Goal: Communication & Community: Answer question/provide support

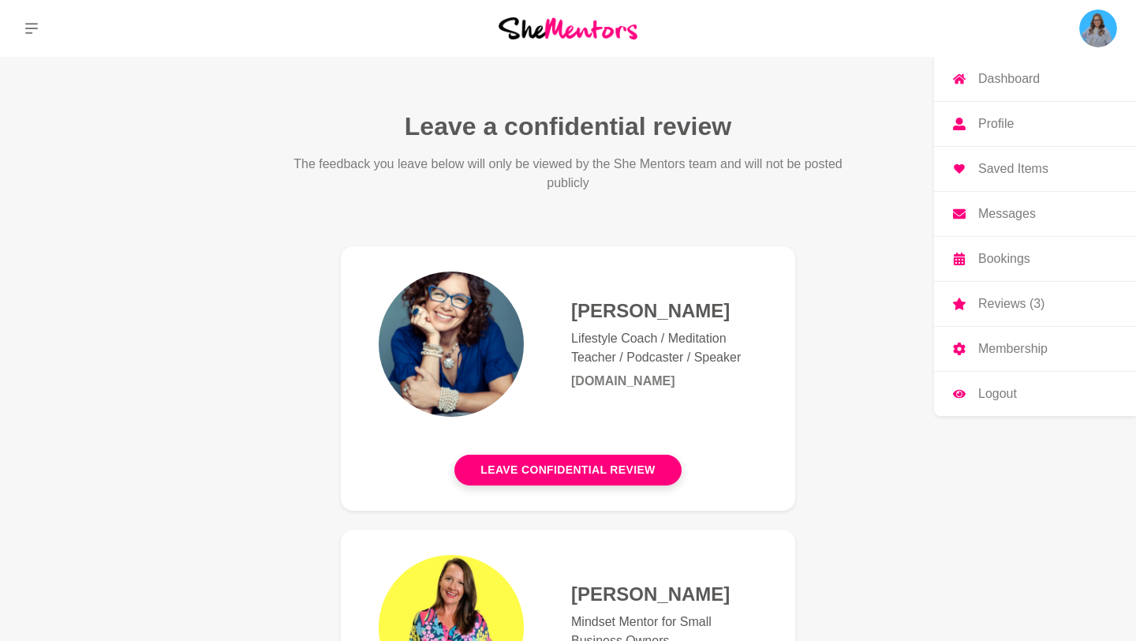
click at [1026, 209] on p "Messages" at bounding box center [1008, 214] width 58 height 13
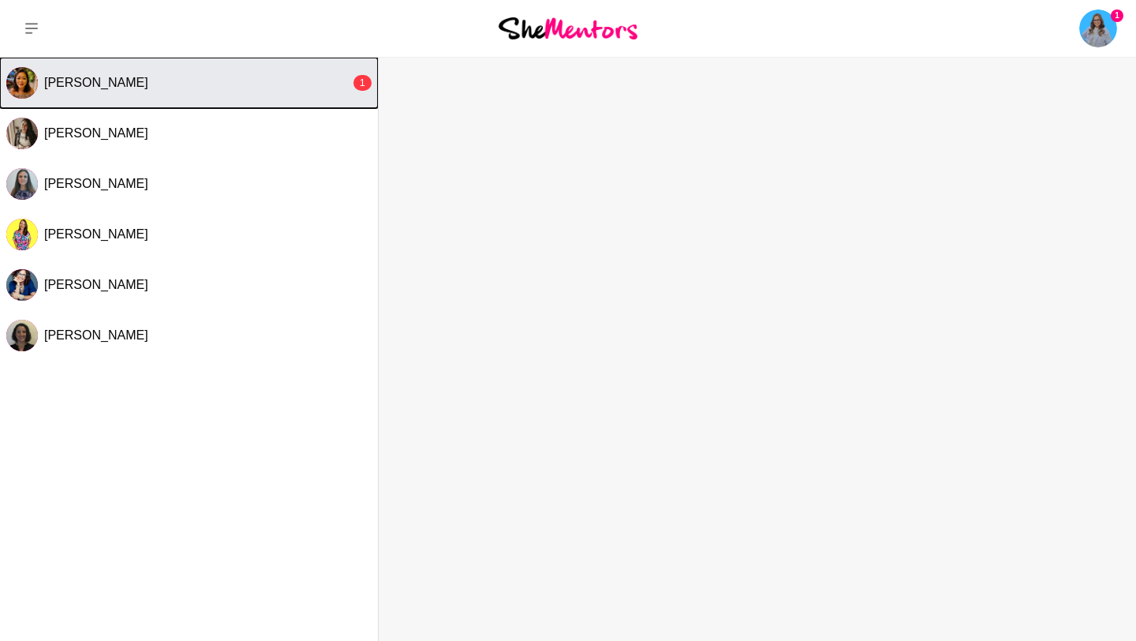
click at [319, 87] on div "[PERSON_NAME]" at bounding box center [197, 83] width 306 height 16
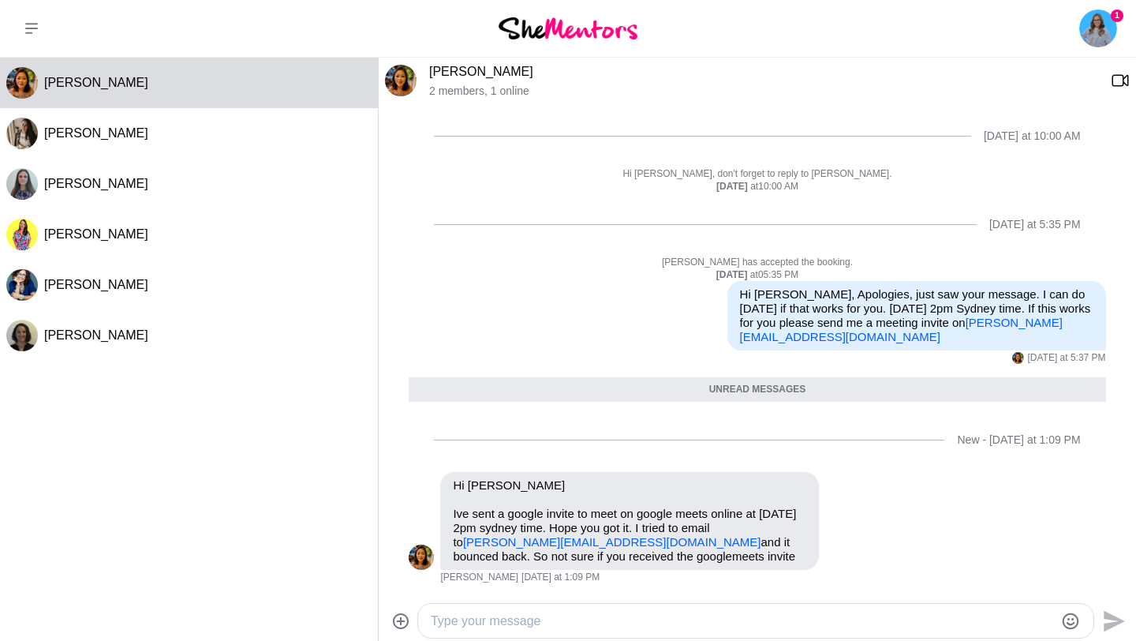
scroll to position [309, 0]
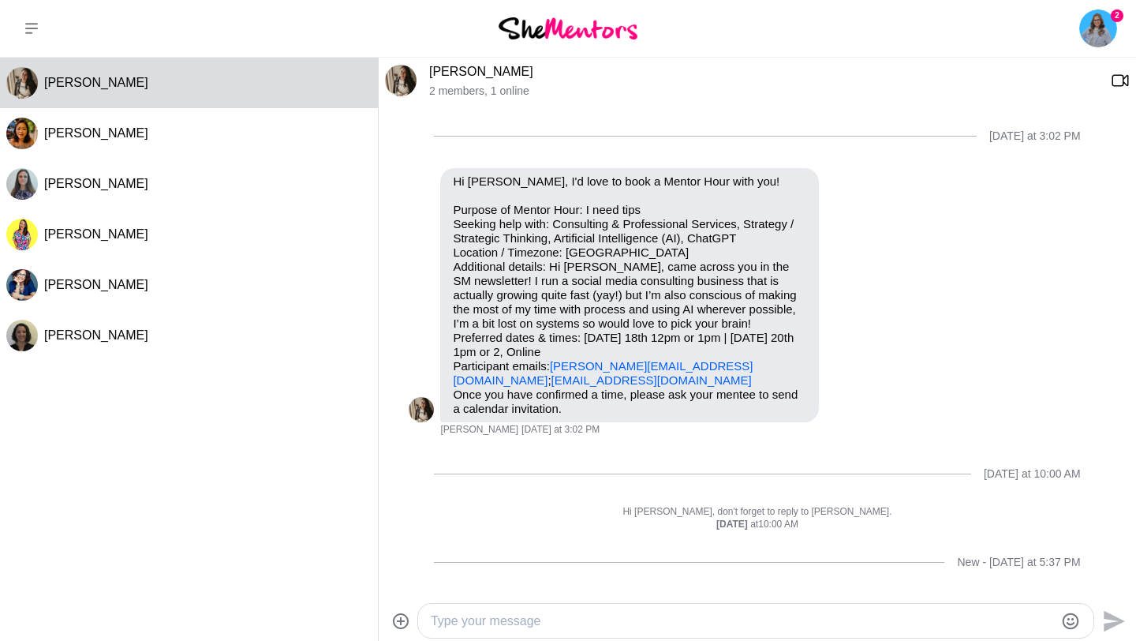
scroll to position [133, 0]
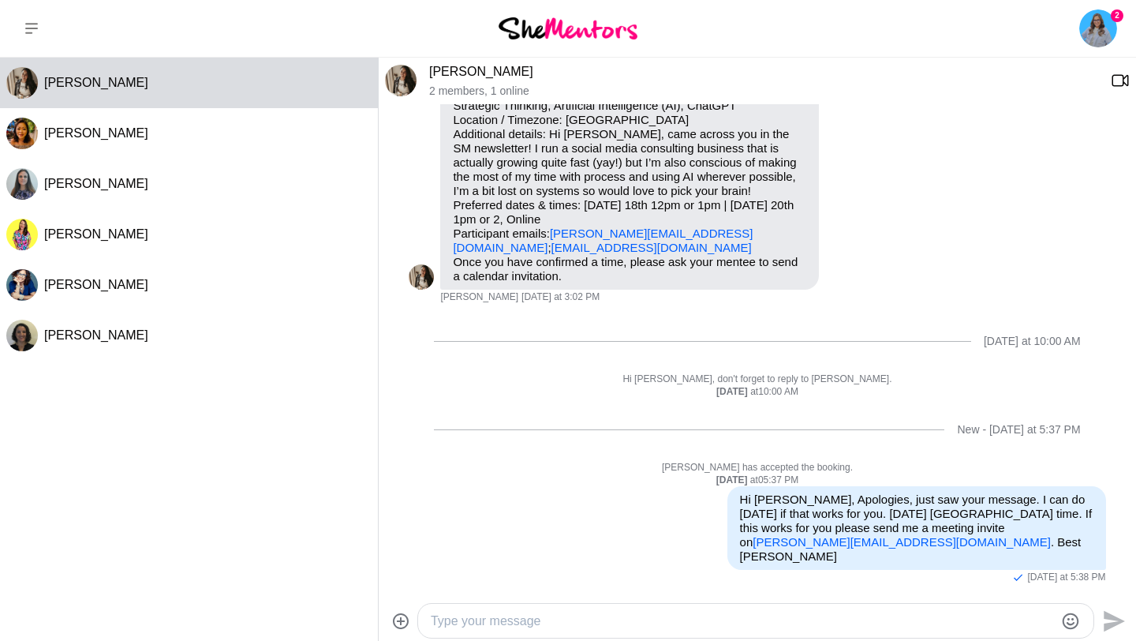
click at [706, 610] on div at bounding box center [742, 620] width 623 height 21
click at [702, 617] on textarea "Type your message" at bounding box center [742, 621] width 623 height 19
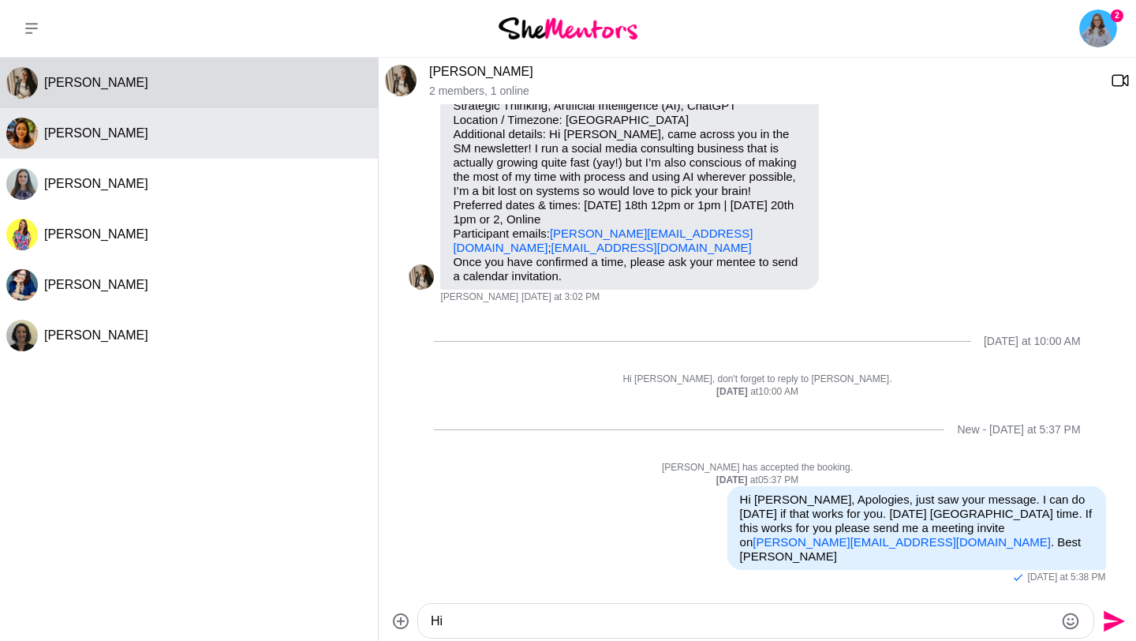
type textarea "Hi"
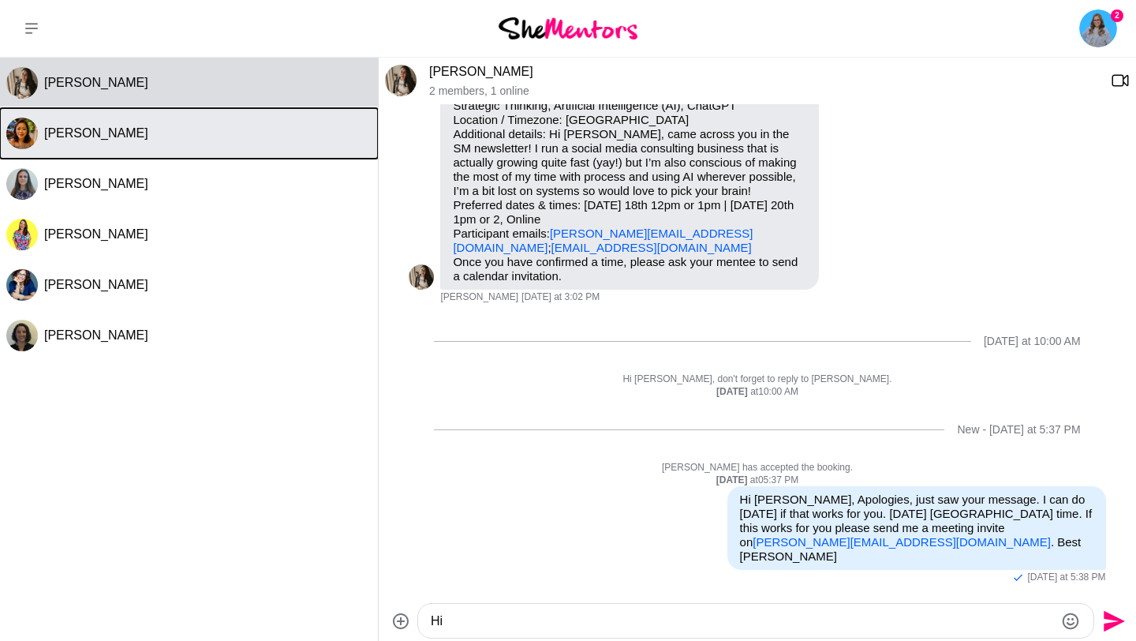
click at [270, 133] on div "[PERSON_NAME]" at bounding box center [208, 133] width 328 height 16
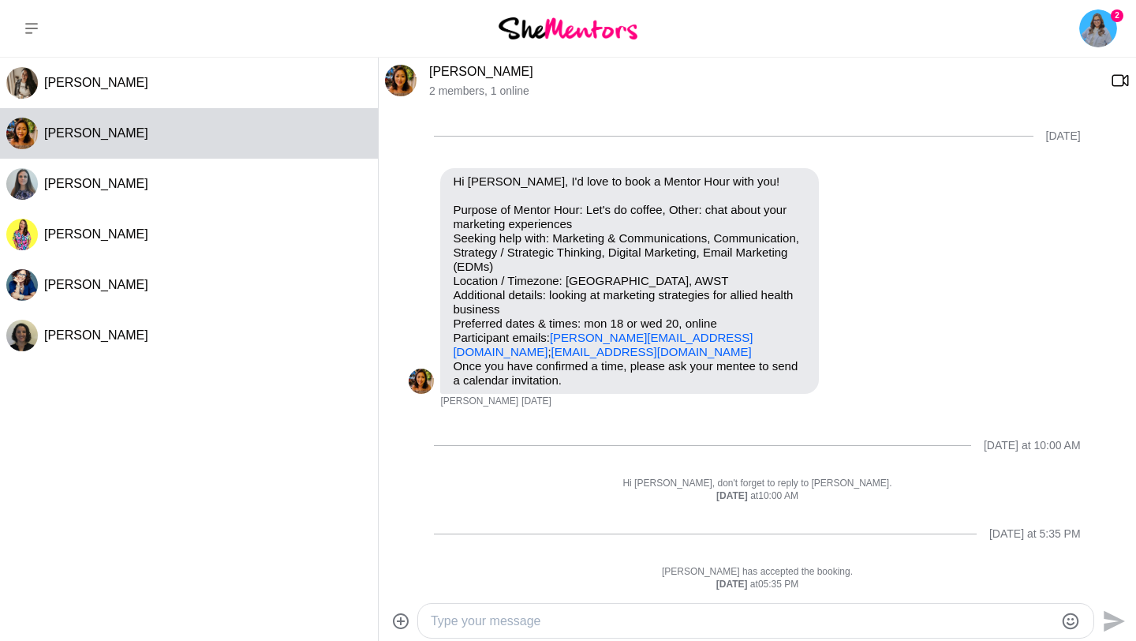
scroll to position [271, 0]
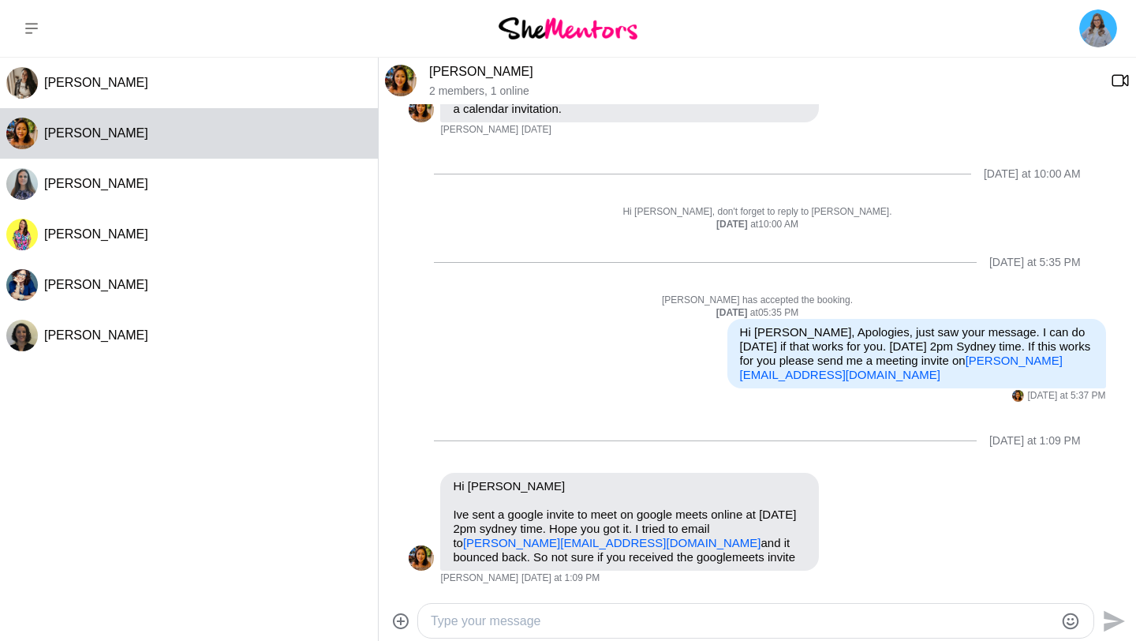
click at [623, 626] on textarea "Type your message" at bounding box center [742, 621] width 623 height 19
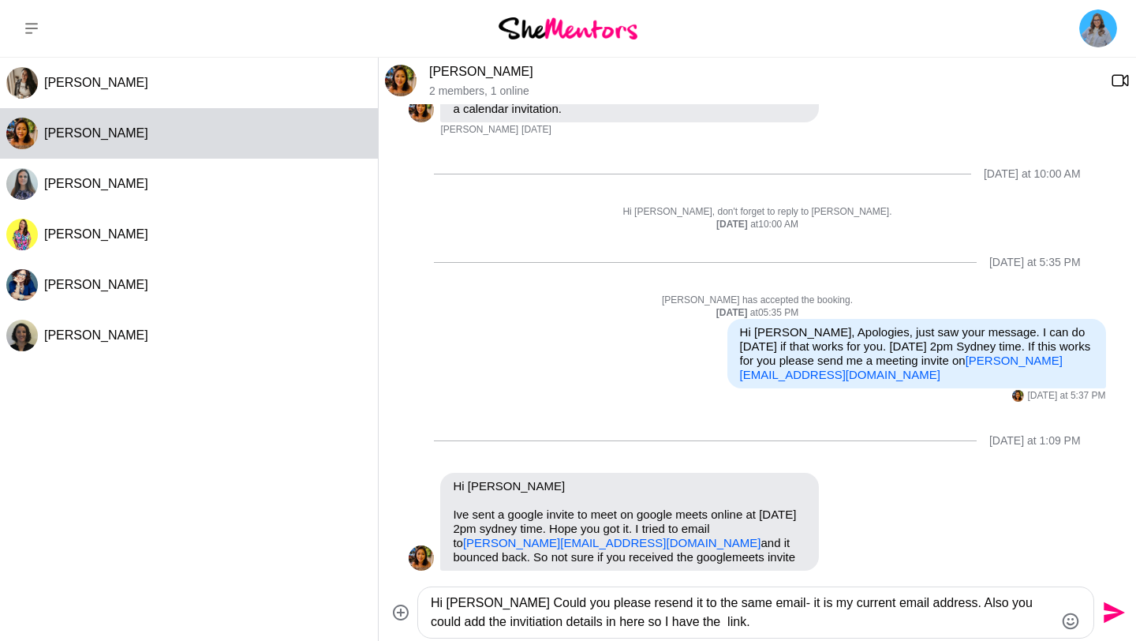
click at [474, 602] on textarea "Hi [PERSON_NAME] Could you please resend it to the same email- it is my current…" at bounding box center [742, 612] width 623 height 38
type textarea "Hi [PERSON_NAME], I havent received an invite. Could you please resend it to th…"
